Goal: Task Accomplishment & Management: Use online tool/utility

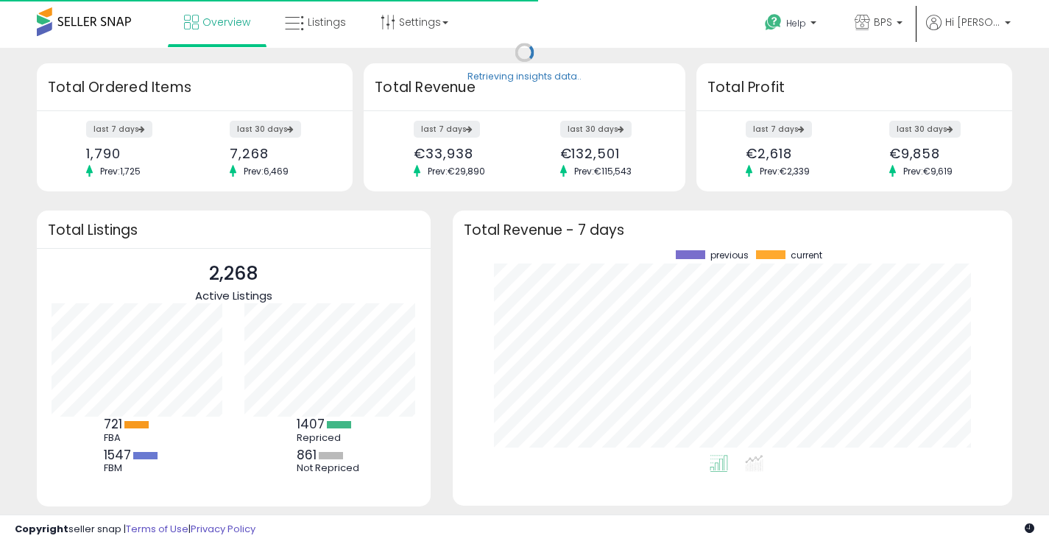
scroll to position [205, 531]
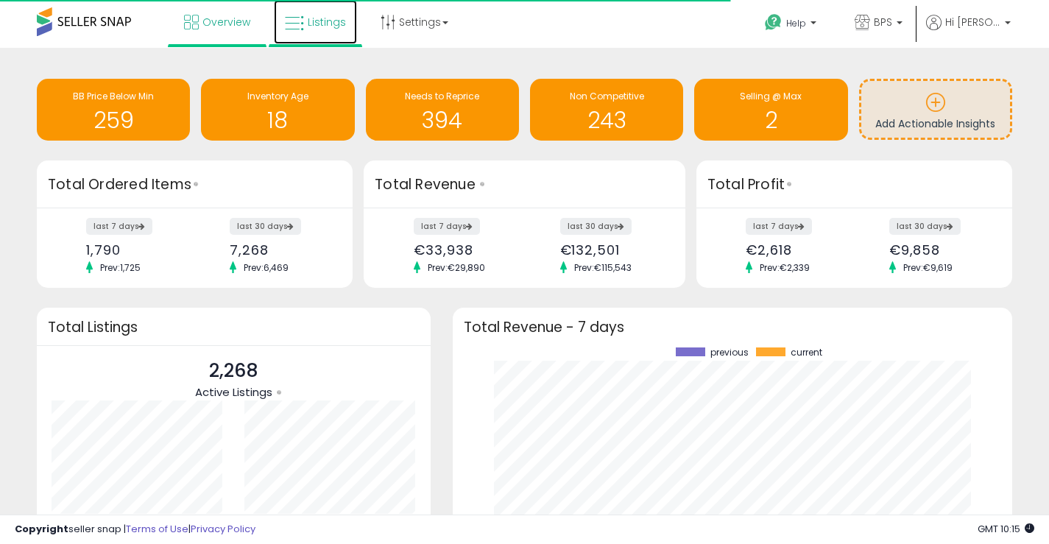
click at [297, 24] on icon at bounding box center [294, 23] width 19 height 19
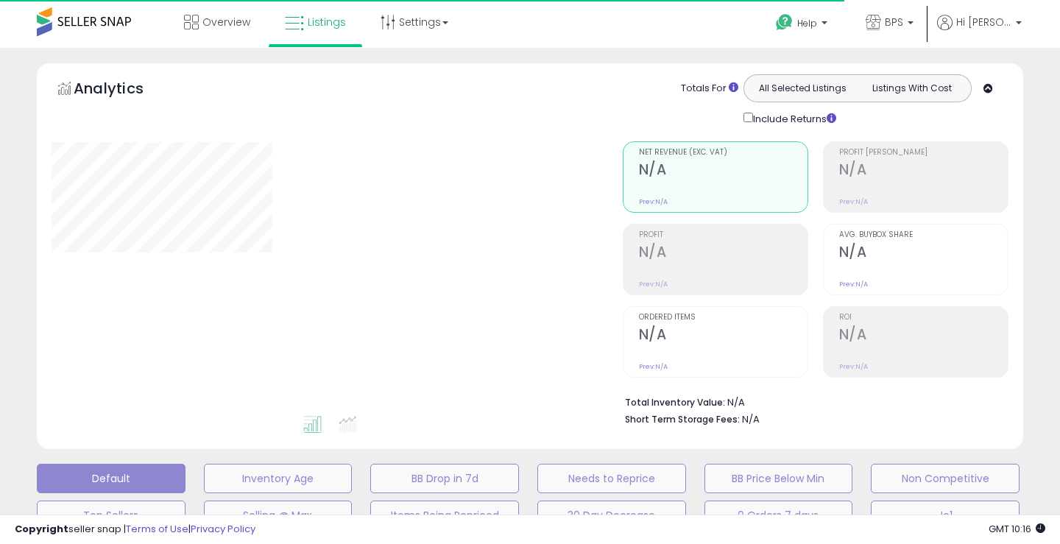
type input "*******"
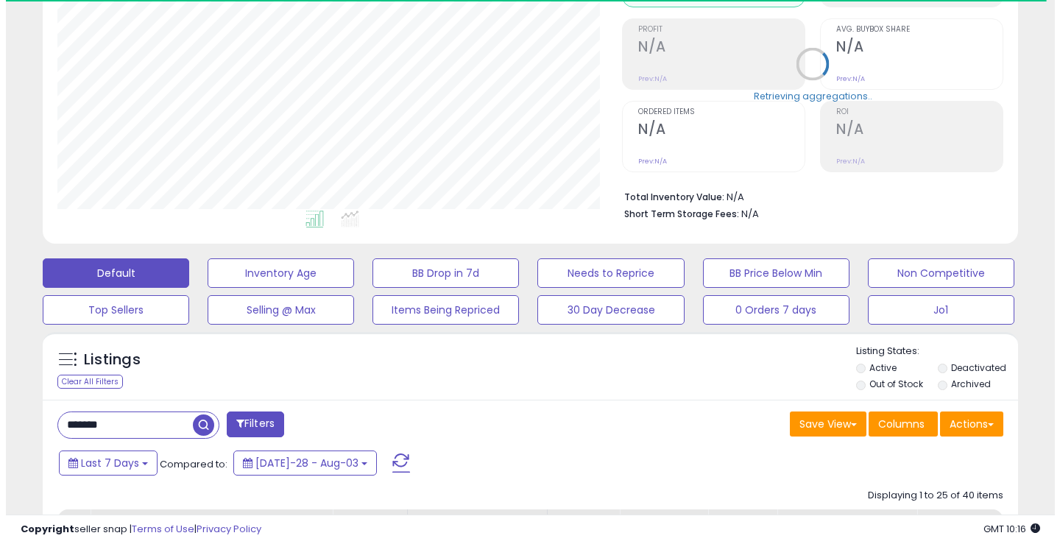
scroll to position [302, 565]
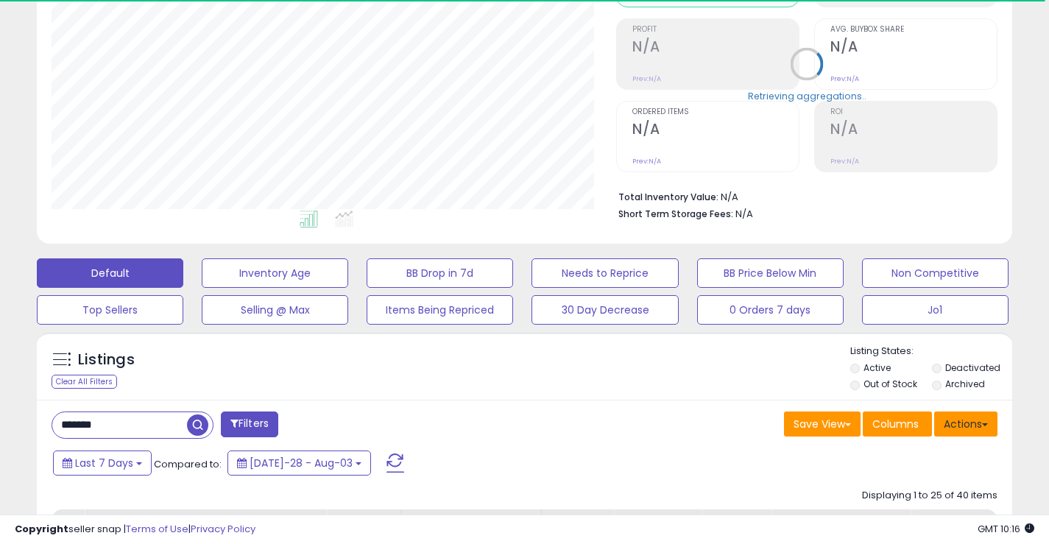
click at [979, 425] on button "Actions" at bounding box center [965, 424] width 63 height 25
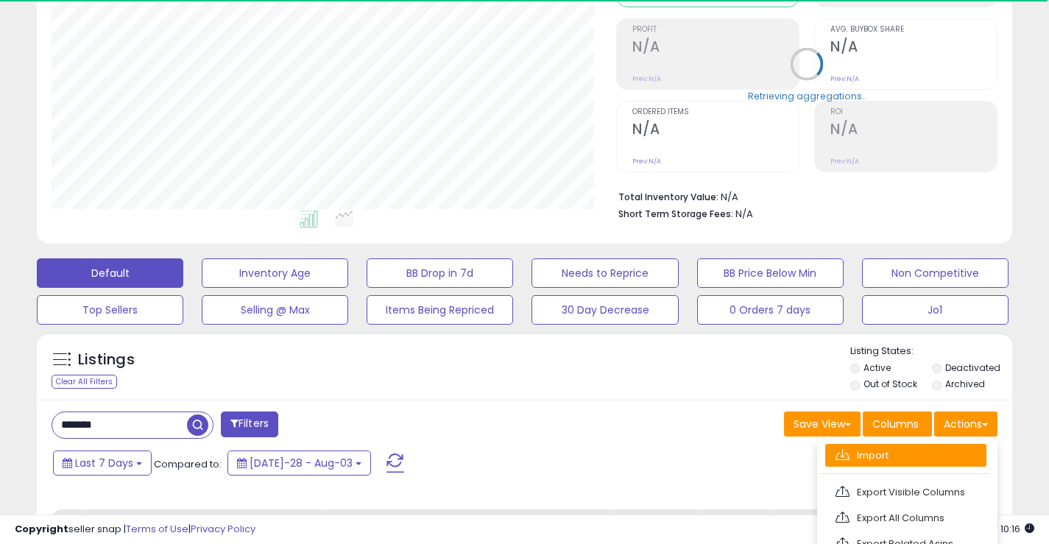
click at [914, 451] on link "Import" at bounding box center [905, 455] width 161 height 23
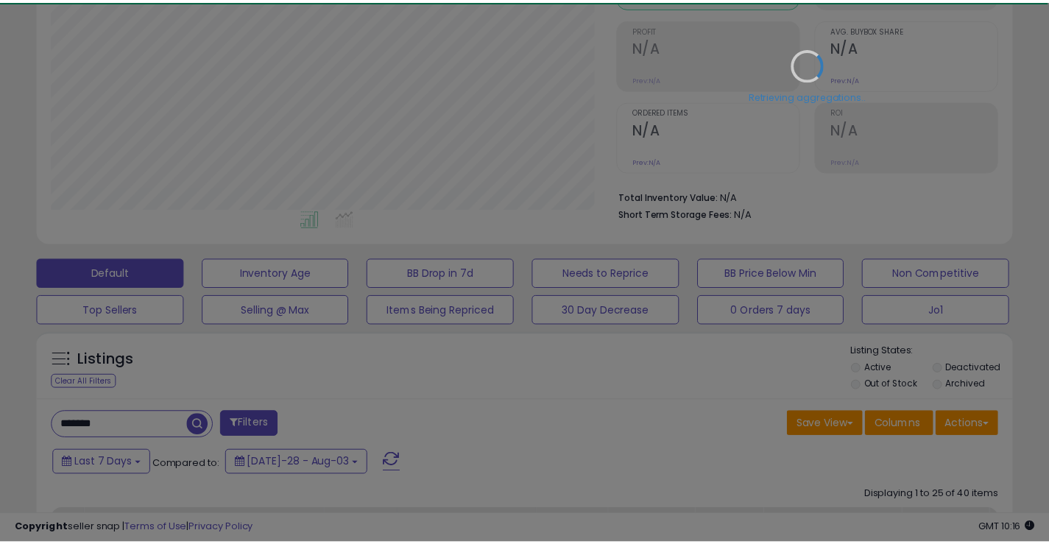
scroll to position [302, 571]
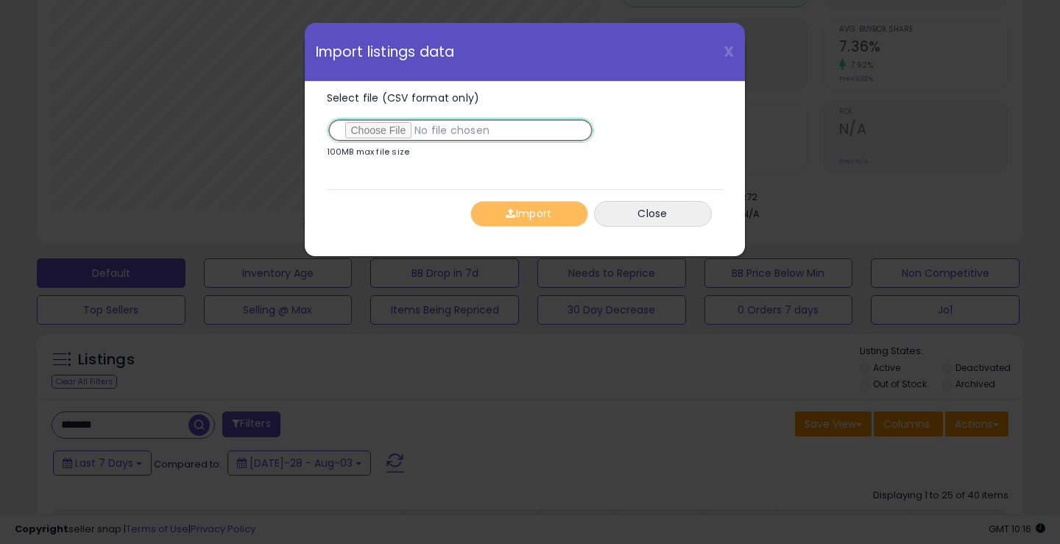
click at [405, 128] on input "Select file (CSV format only)" at bounding box center [460, 130] width 267 height 25
type input "**********"
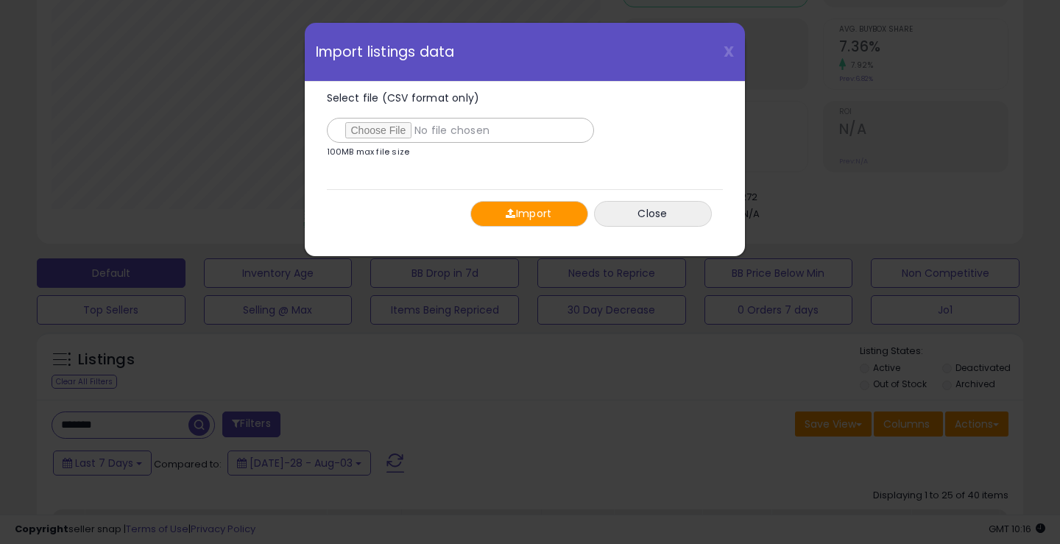
click at [553, 219] on button "Import" at bounding box center [530, 214] width 118 height 26
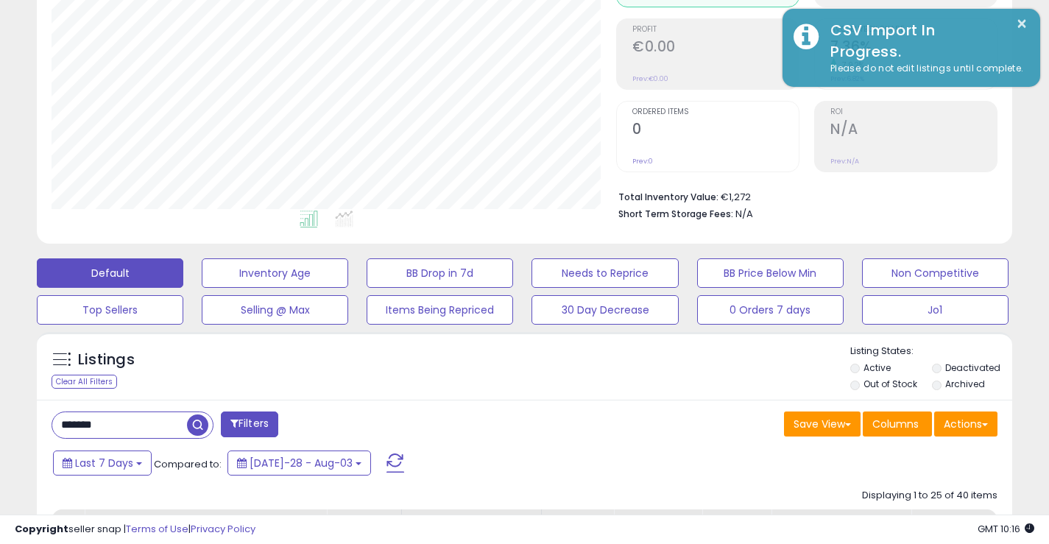
scroll to position [736022, 735759]
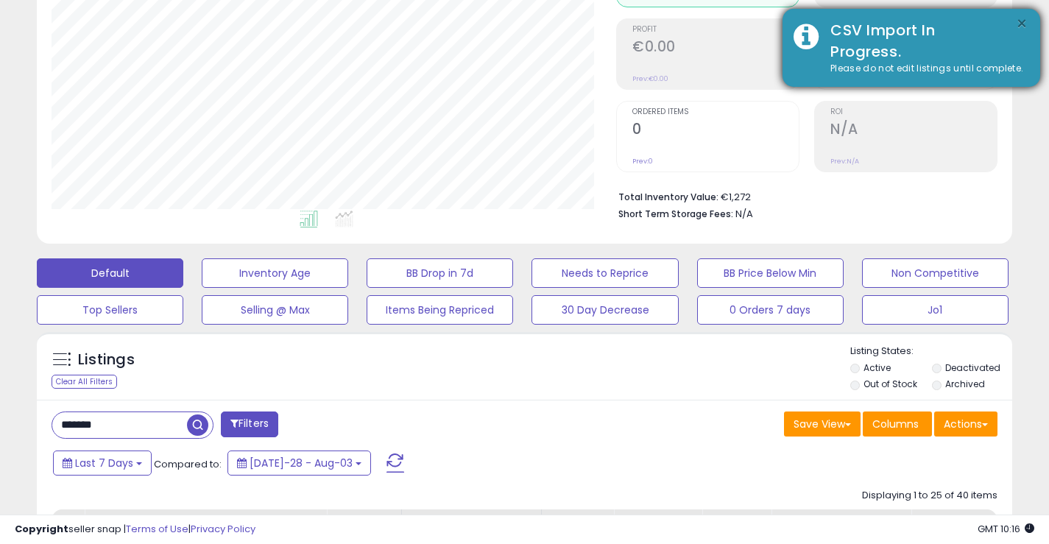
click at [1021, 27] on button "×" at bounding box center [1022, 24] width 12 height 18
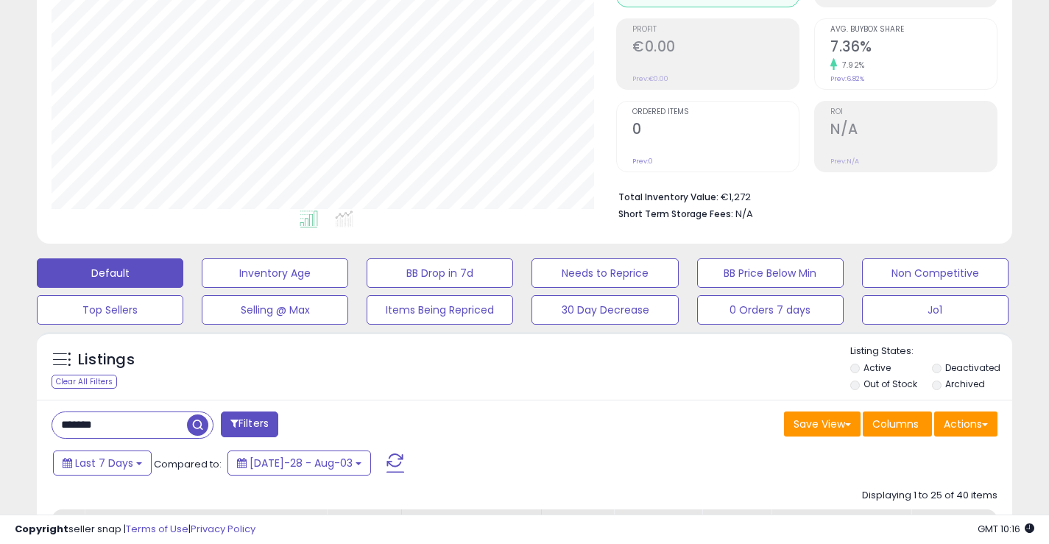
scroll to position [0, 0]
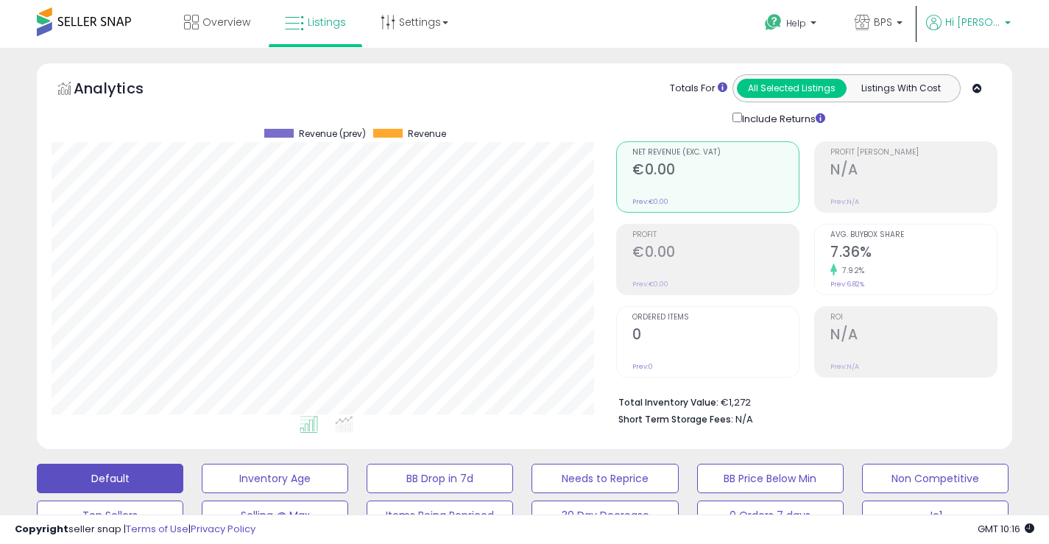
click at [994, 18] on span "Hi [PERSON_NAME]" at bounding box center [972, 22] width 55 height 15
click at [970, 153] on link "Logout" at bounding box center [978, 156] width 32 height 14
